Goal: Find specific page/section: Find specific page/section

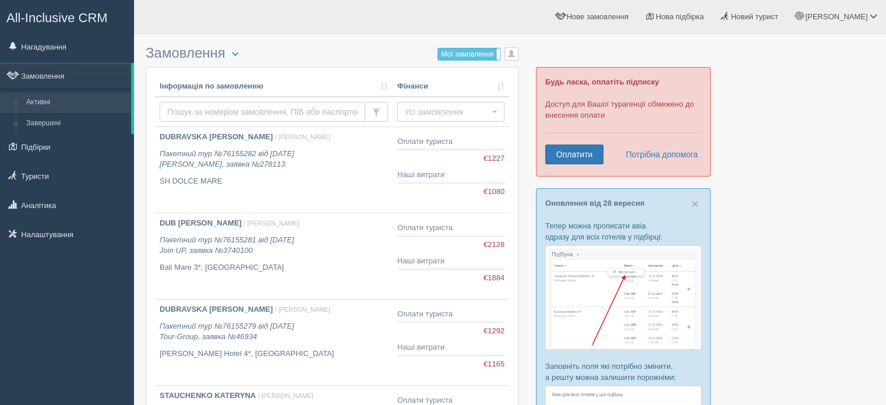
click at [296, 107] on input "text" at bounding box center [263, 112] width 206 height 20
paste input "1017588"
type input "1017588"
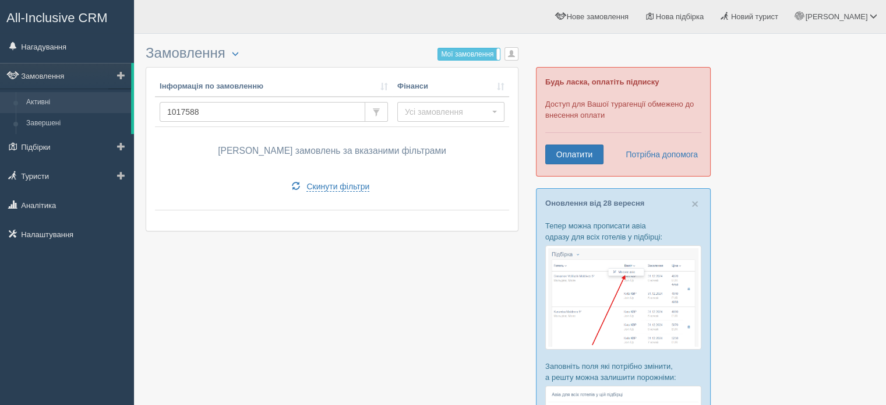
click at [54, 104] on link "Активні" at bounding box center [76, 102] width 110 height 21
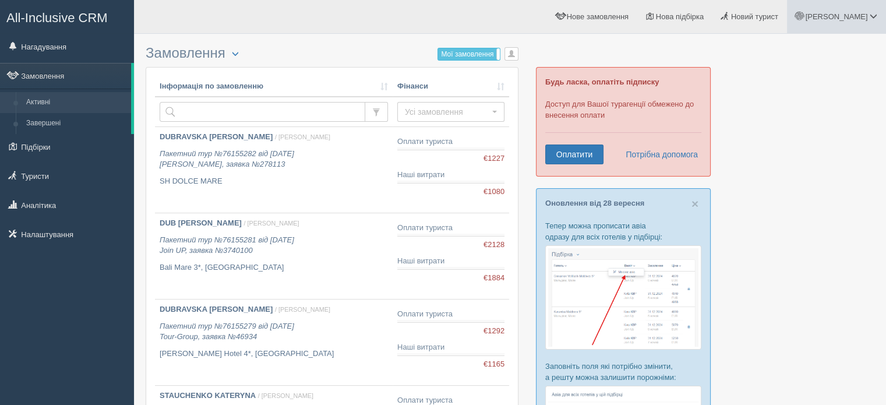
click at [852, 12] on link "[PERSON_NAME]" at bounding box center [836, 16] width 99 height 33
click at [798, 154] on link "Вихід" at bounding box center [822, 151] width 127 height 25
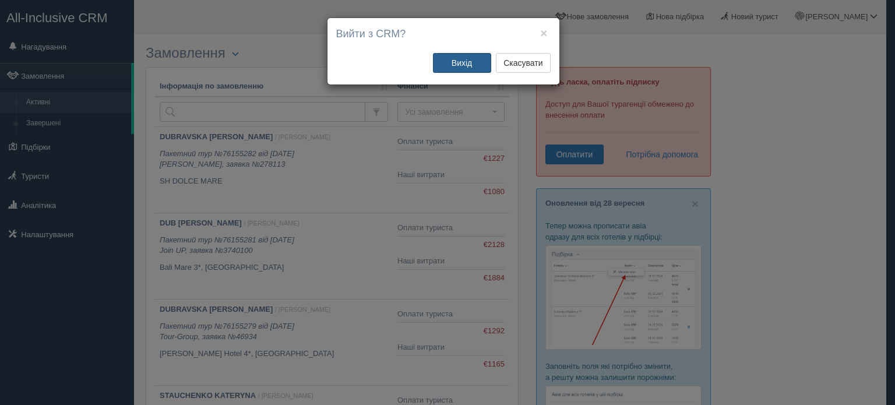
click at [472, 63] on button "Вихід" at bounding box center [462, 63] width 58 height 20
